Goal: Subscribe to service/newsletter

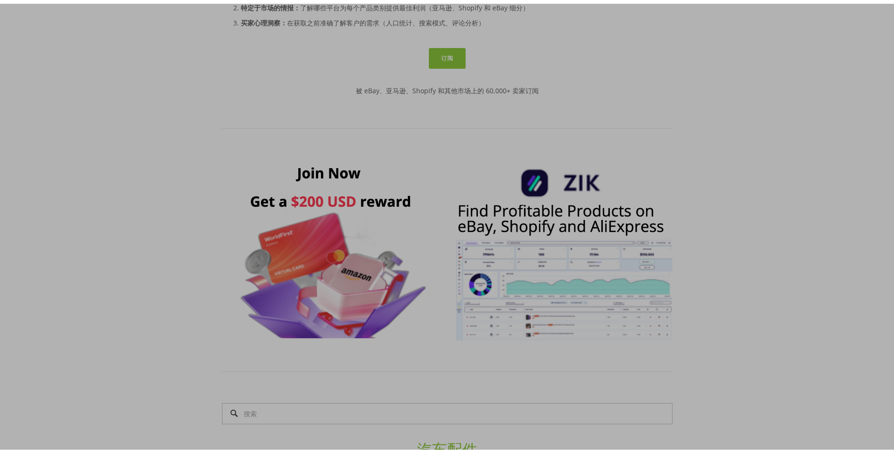
scroll to position [565, 0]
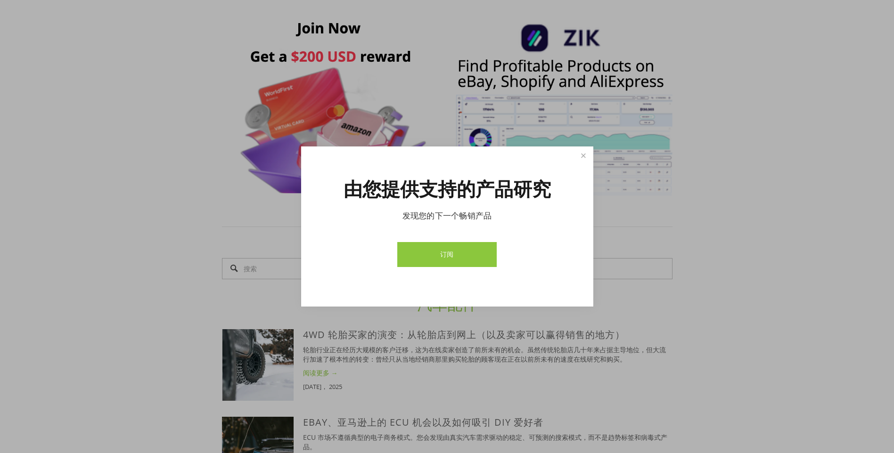
click at [474, 259] on link "订阅" at bounding box center [446, 254] width 99 height 25
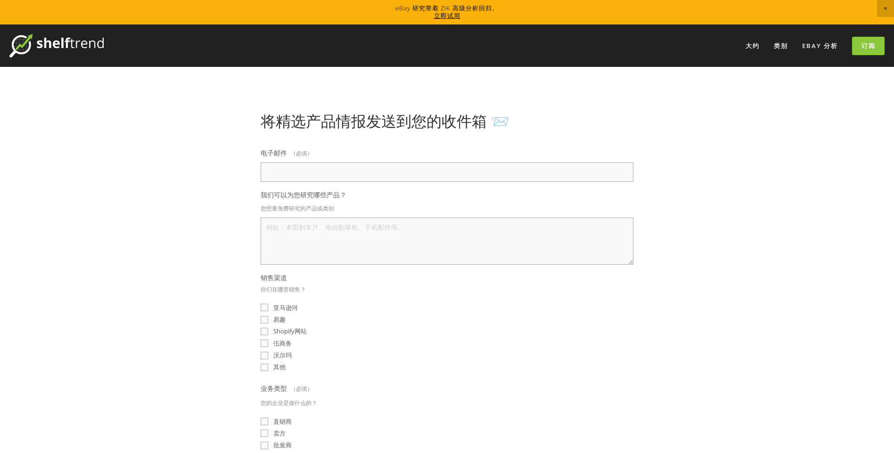
click at [341, 179] on input "电子邮件 （必填）" at bounding box center [446, 172] width 373 height 19
type input "[EMAIL_ADDRESS][DOMAIN_NAME]"
click at [406, 287] on fieldset "销售渠道 你们在哪里销售？ 亚马逊河 易趣 Shopify网站 伍商务 沃尔玛 其他" at bounding box center [446, 323] width 373 height 101
click at [266, 319] on input "易趣" at bounding box center [264, 320] width 8 height 8
checkbox input "true"
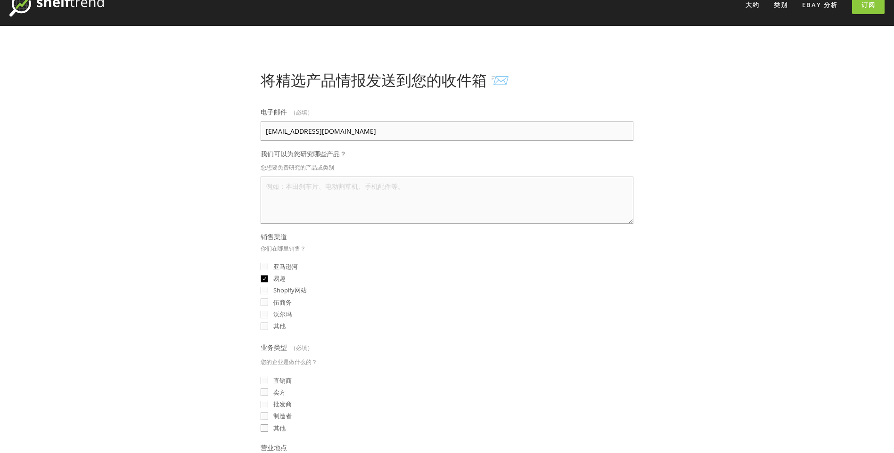
scroll to position [94, 0]
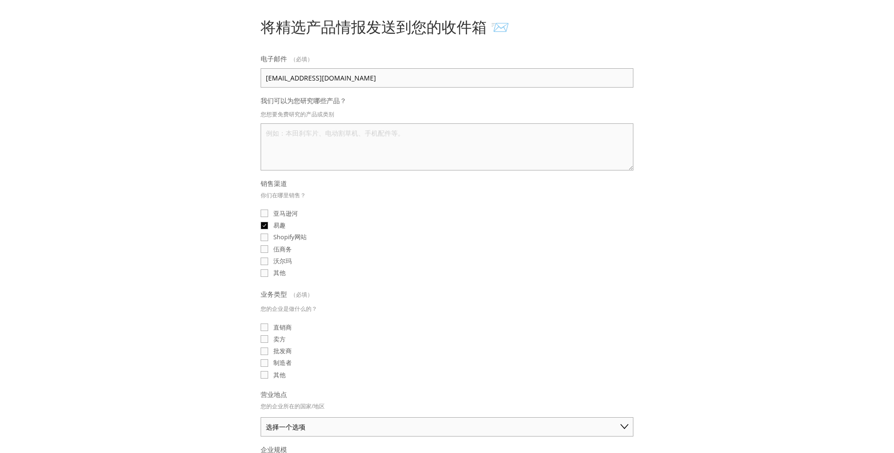
click at [265, 338] on input "卖方" at bounding box center [264, 339] width 8 height 8
checkbox input "true"
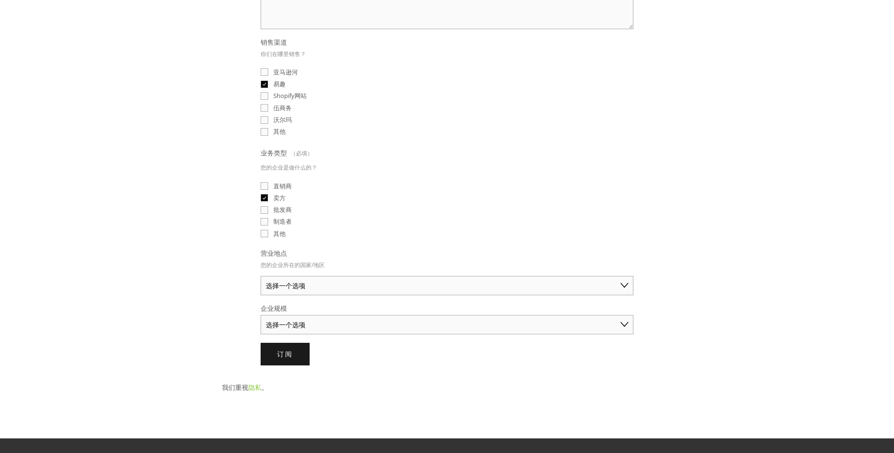
click at [369, 288] on select "选择一个选项 澳大利亚 美国 英国 中国 日本 德国 加拿大 其他" at bounding box center [446, 285] width 373 height 19
select select "[GEOGRAPHIC_DATA]"
click at [260, 276] on select "选择一个选项 澳大利亚 美国 英国 中国 日本 德国 加拿大 其他" at bounding box center [446, 285] width 373 height 19
click at [341, 325] on select "选择一个选项 独商（年销售额低于 50 美元） 小型企业（年销售额 50 美元 - 250 美元） 已建立的业务（年销售额超过 250 美元）" at bounding box center [446, 324] width 373 height 19
select select "Solo Merchant (under $50K annual sales)"
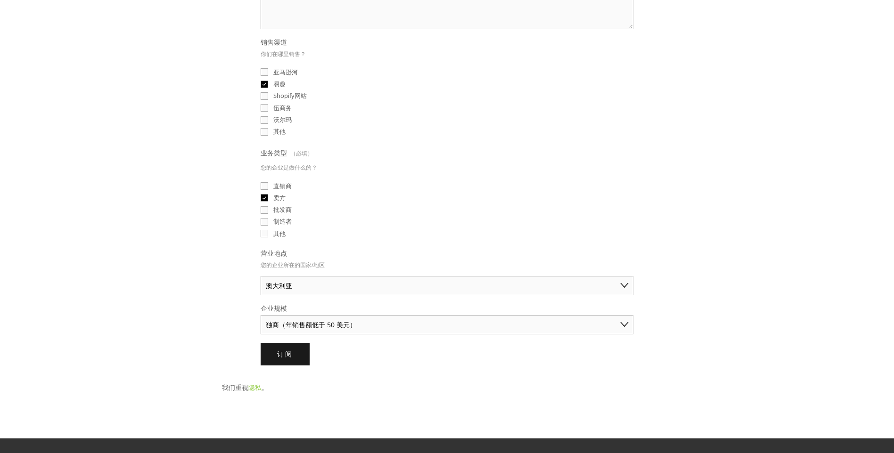
click at [260, 315] on select "选择一个选项 独商（年销售额低于 50 美元） 小型企业（年销售额 50 美元 - 250 美元） 已建立的业务（年销售额超过 250 美元）" at bounding box center [446, 324] width 373 height 19
click at [298, 355] on button "订阅 Subscribe" at bounding box center [284, 354] width 49 height 23
click at [296, 354] on button "提交 Subscribe" at bounding box center [284, 354] width 49 height 23
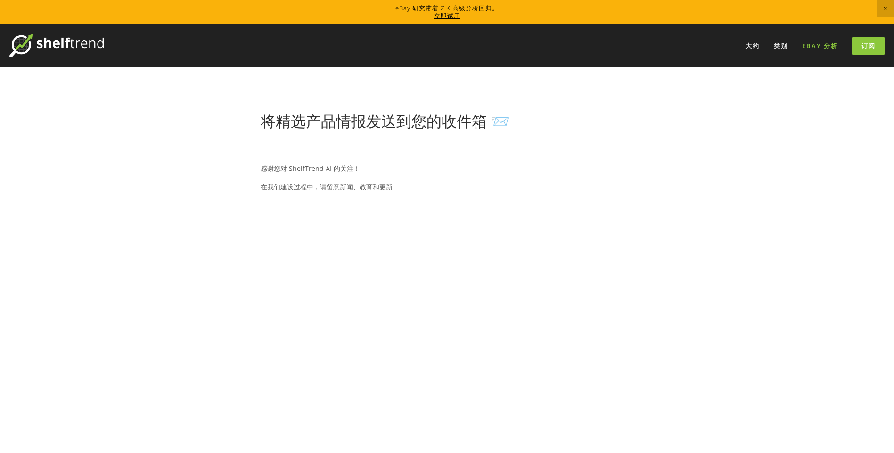
click at [814, 45] on link "eBay 分析" at bounding box center [820, 46] width 48 height 16
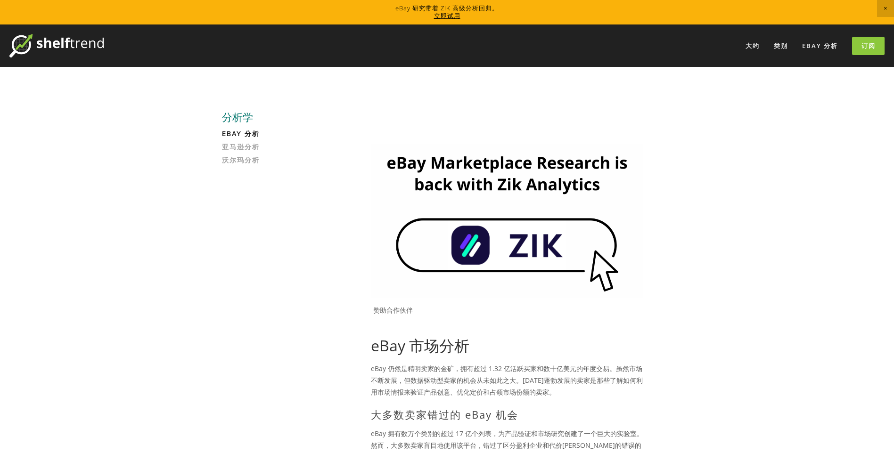
click at [500, 244] on img at bounding box center [507, 220] width 272 height 153
